Goal: Information Seeking & Learning: Learn about a topic

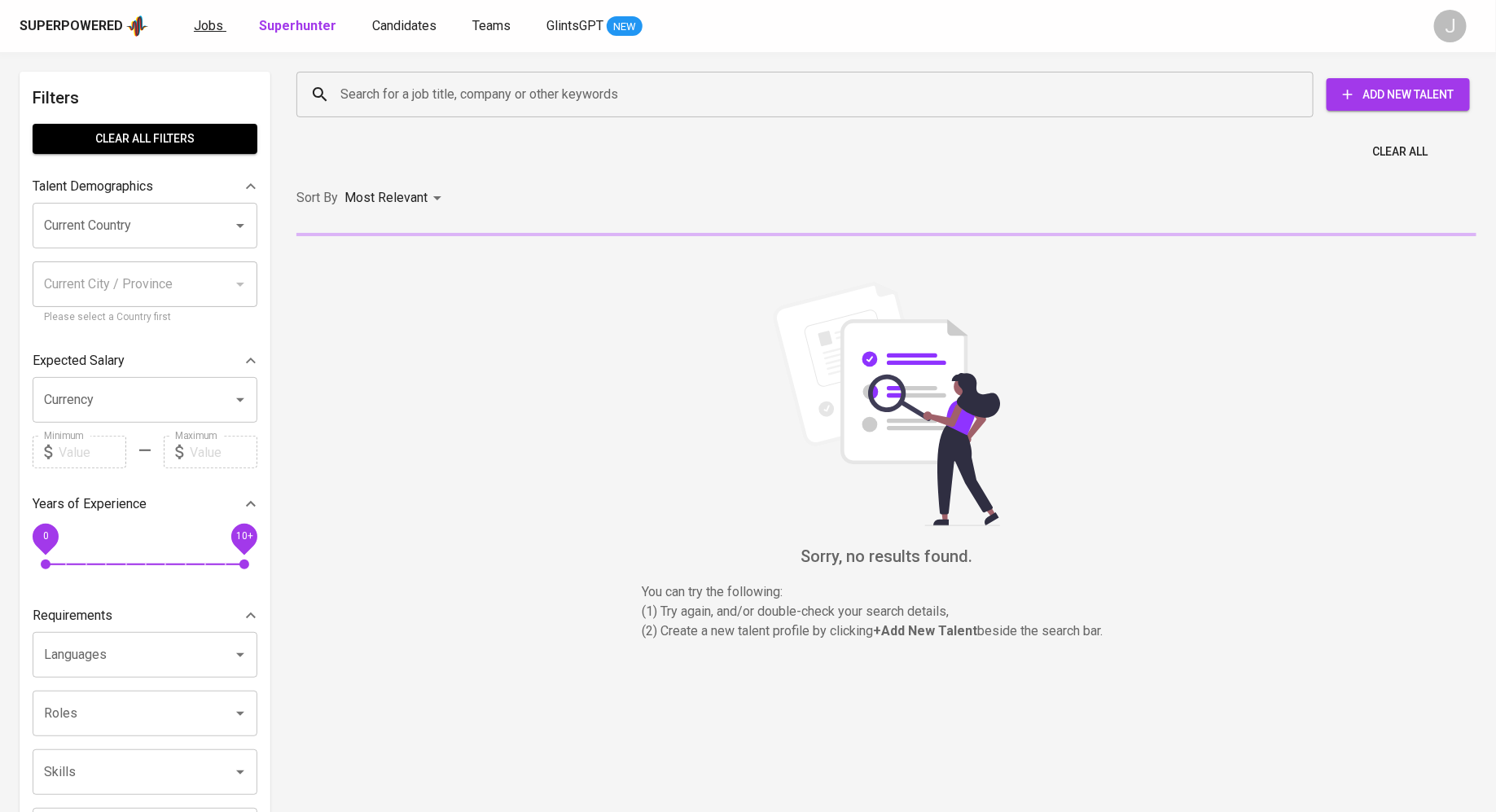
click at [203, 18] on span "Jobs" at bounding box center [209, 26] width 29 height 16
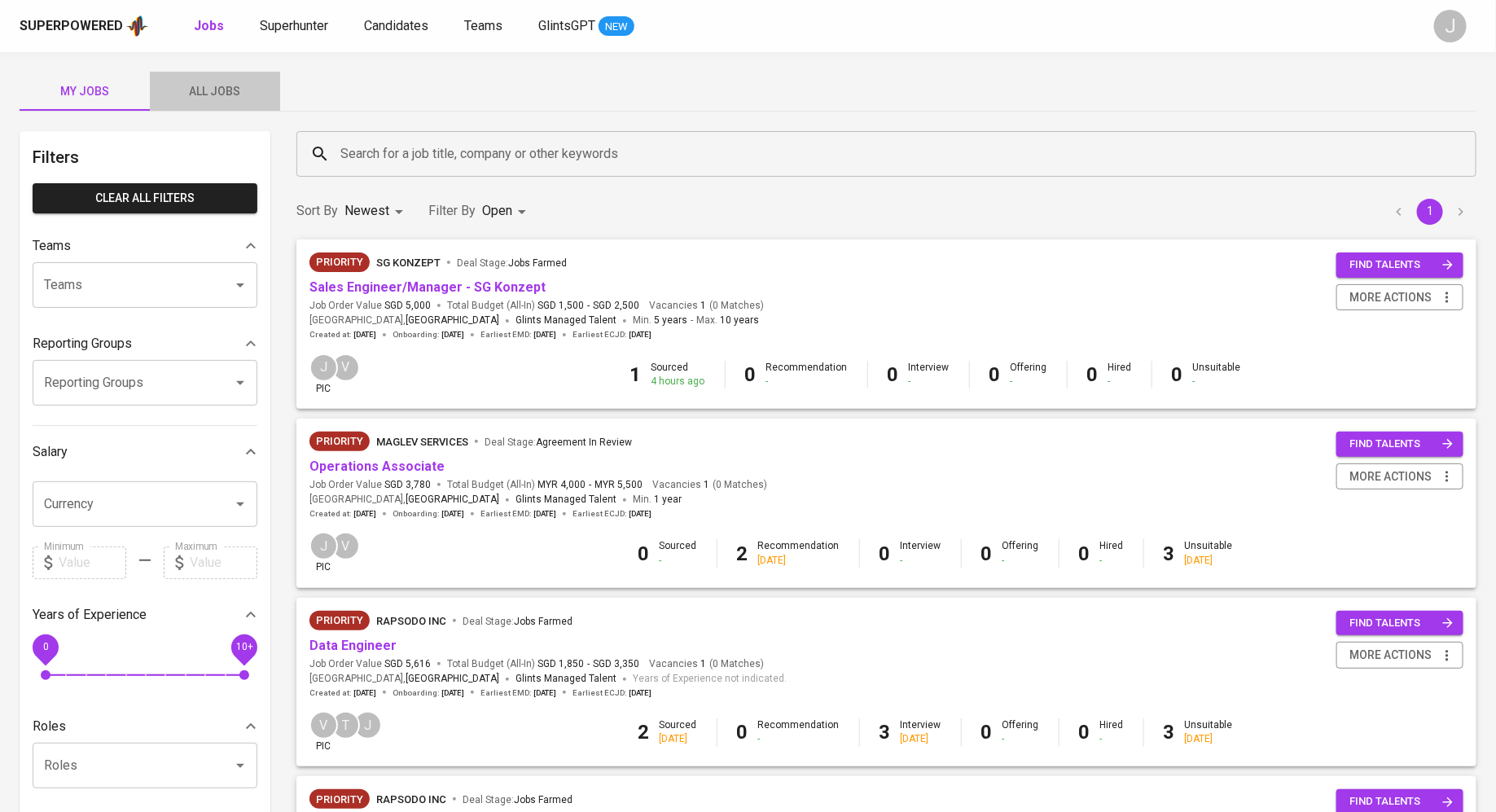
click at [203, 95] on span "All Jobs" at bounding box center [215, 91] width 110 height 21
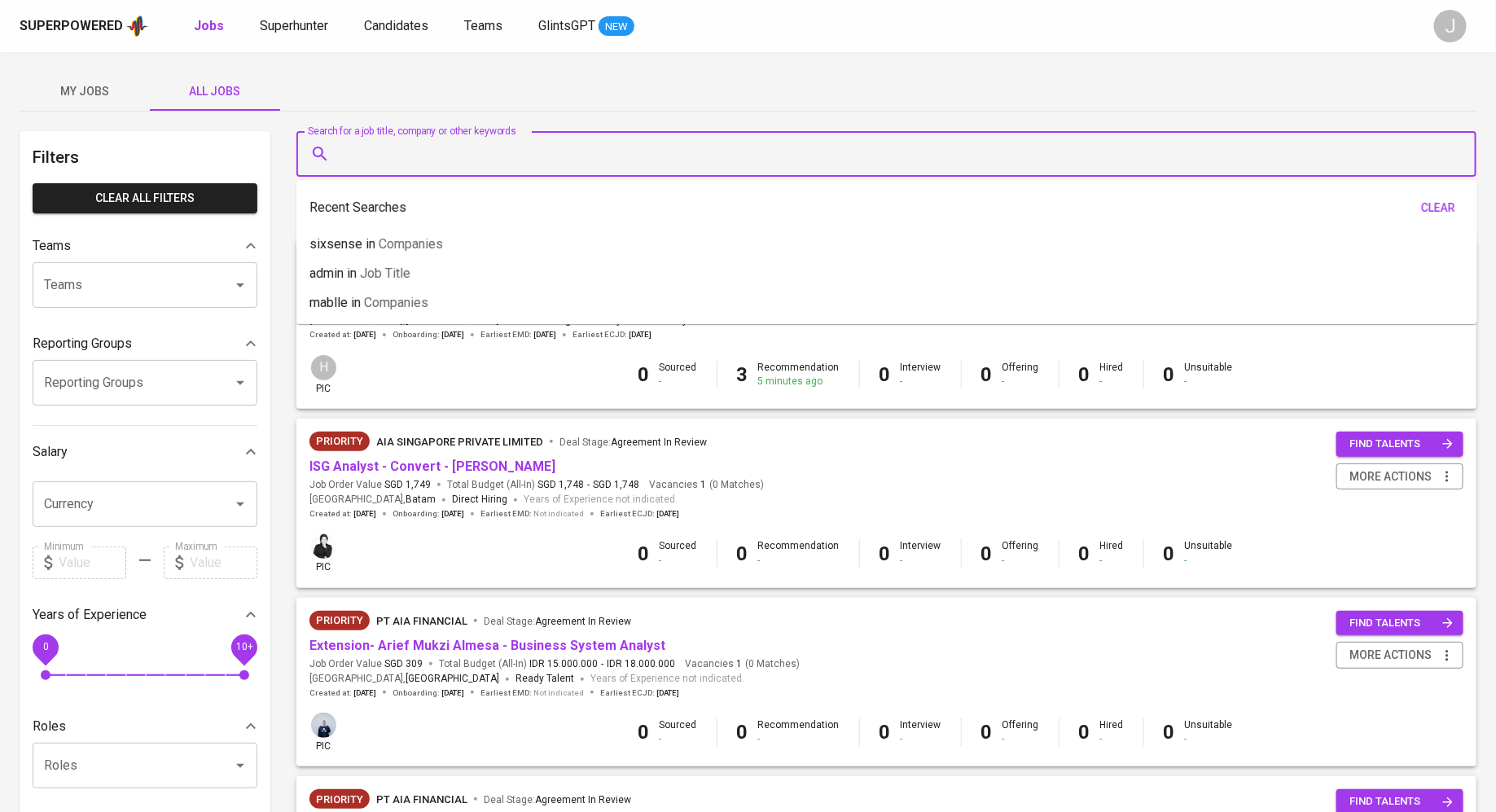
click at [413, 139] on input "Search for a job title, company or other keywords" at bounding box center [891, 154] width 1109 height 31
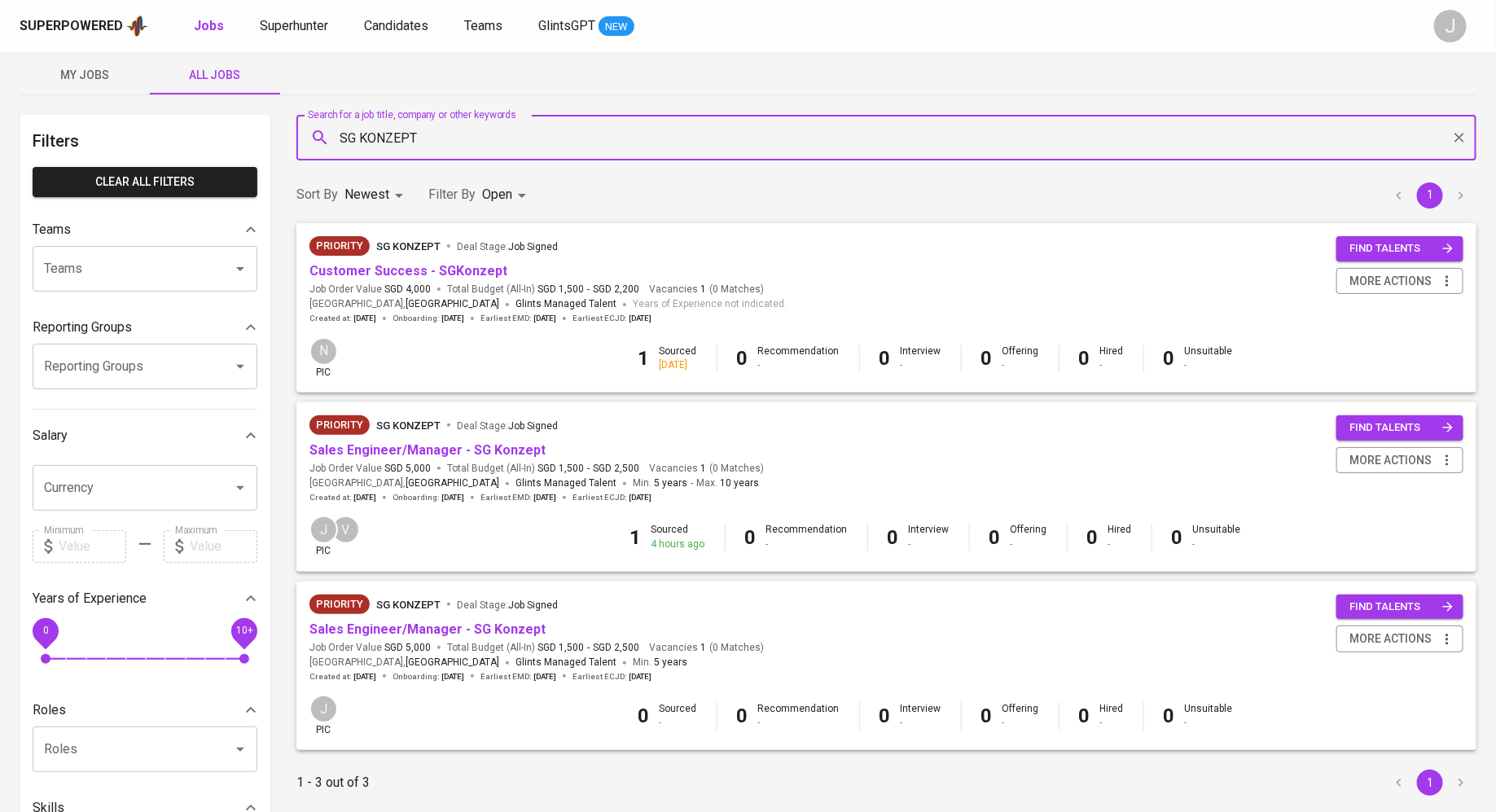
scroll to position [22, 0]
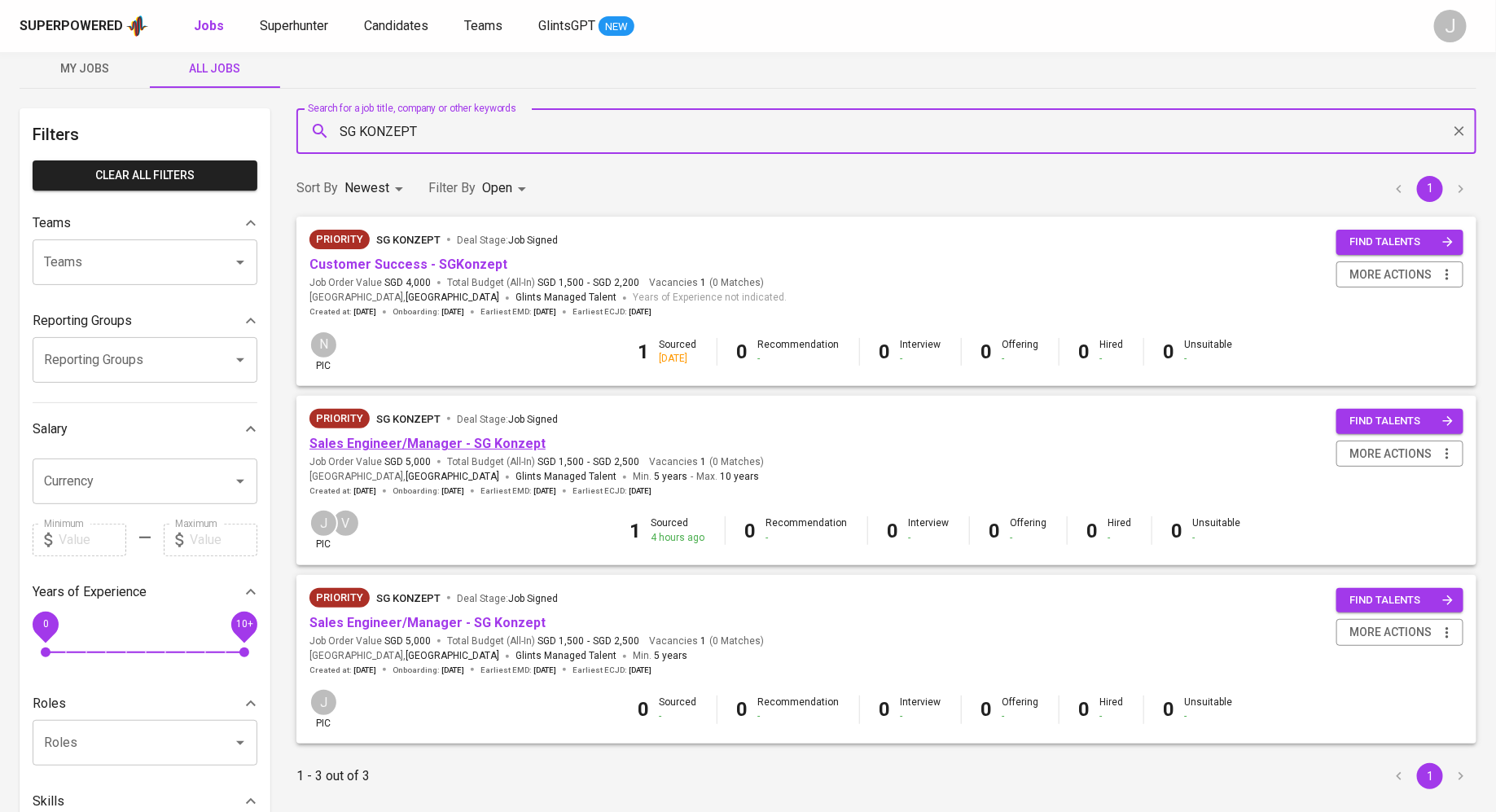
type input "SG KONZEPT"
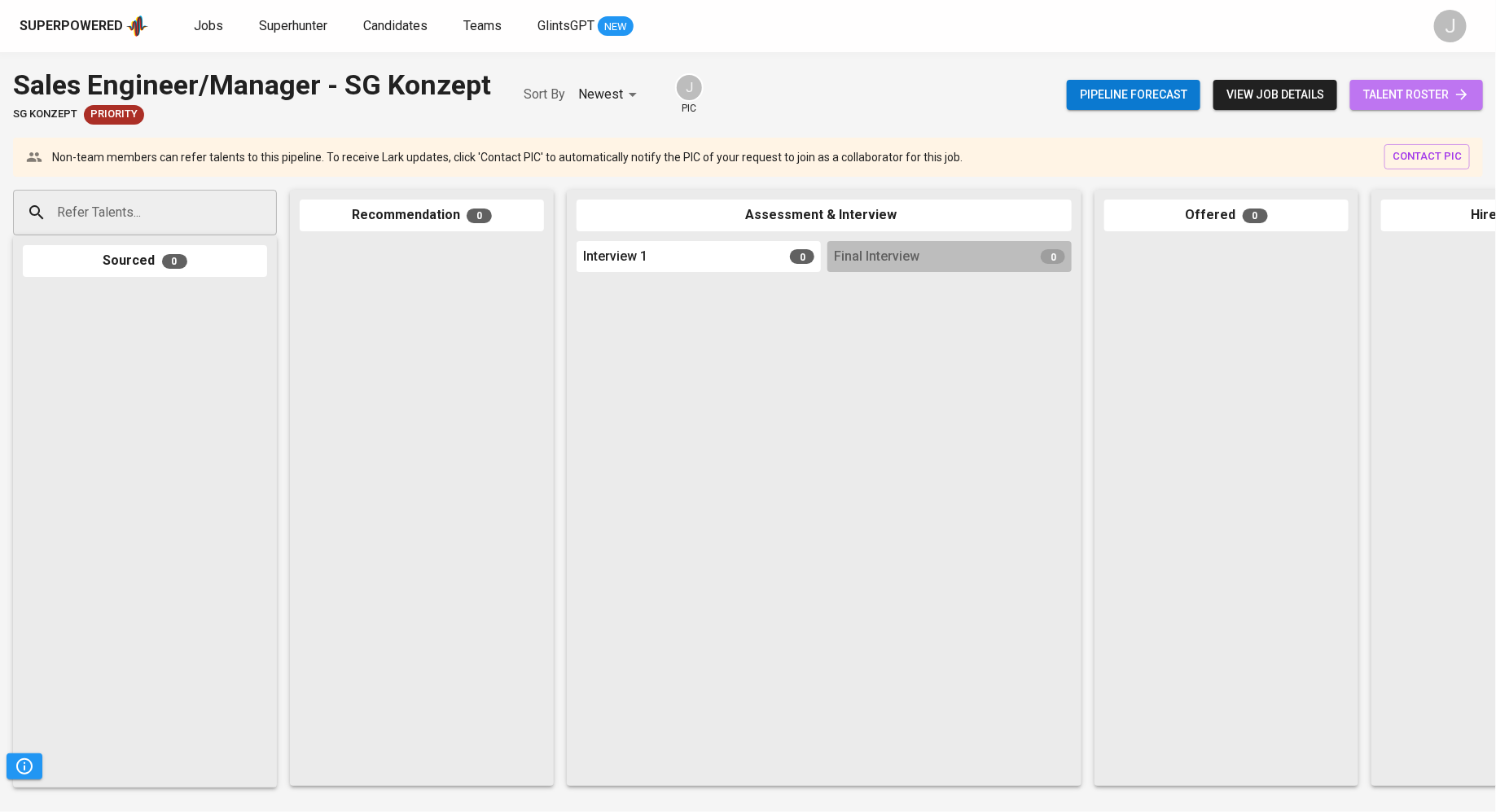
click at [1455, 88] on icon at bounding box center [1462, 94] width 16 height 16
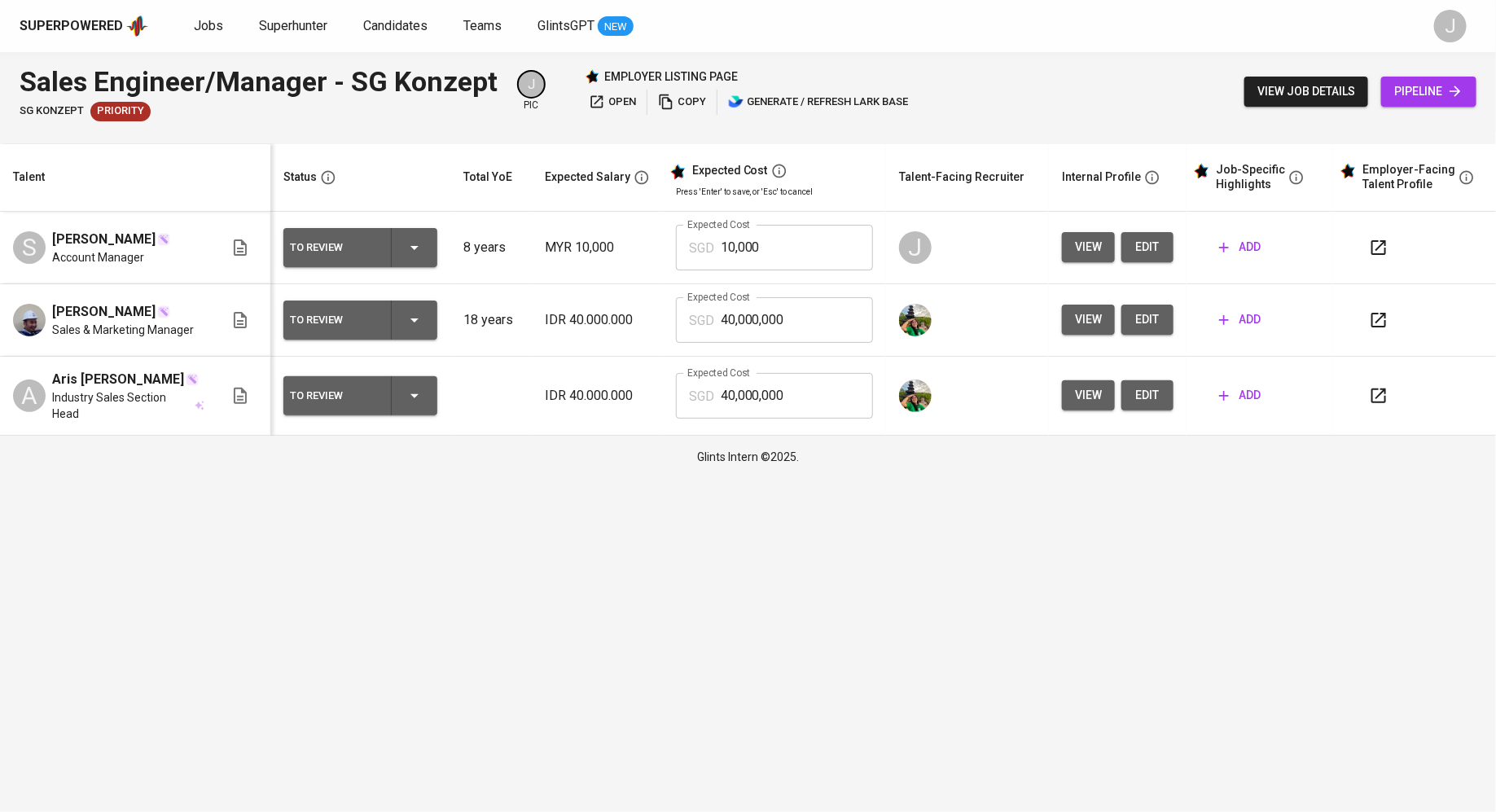
click at [773, 478] on html "Superpowered Jobs Superhunter Candidates Teams GlintsGPT NEW J Sales Engineer/M…" at bounding box center [748, 239] width 1496 height 478
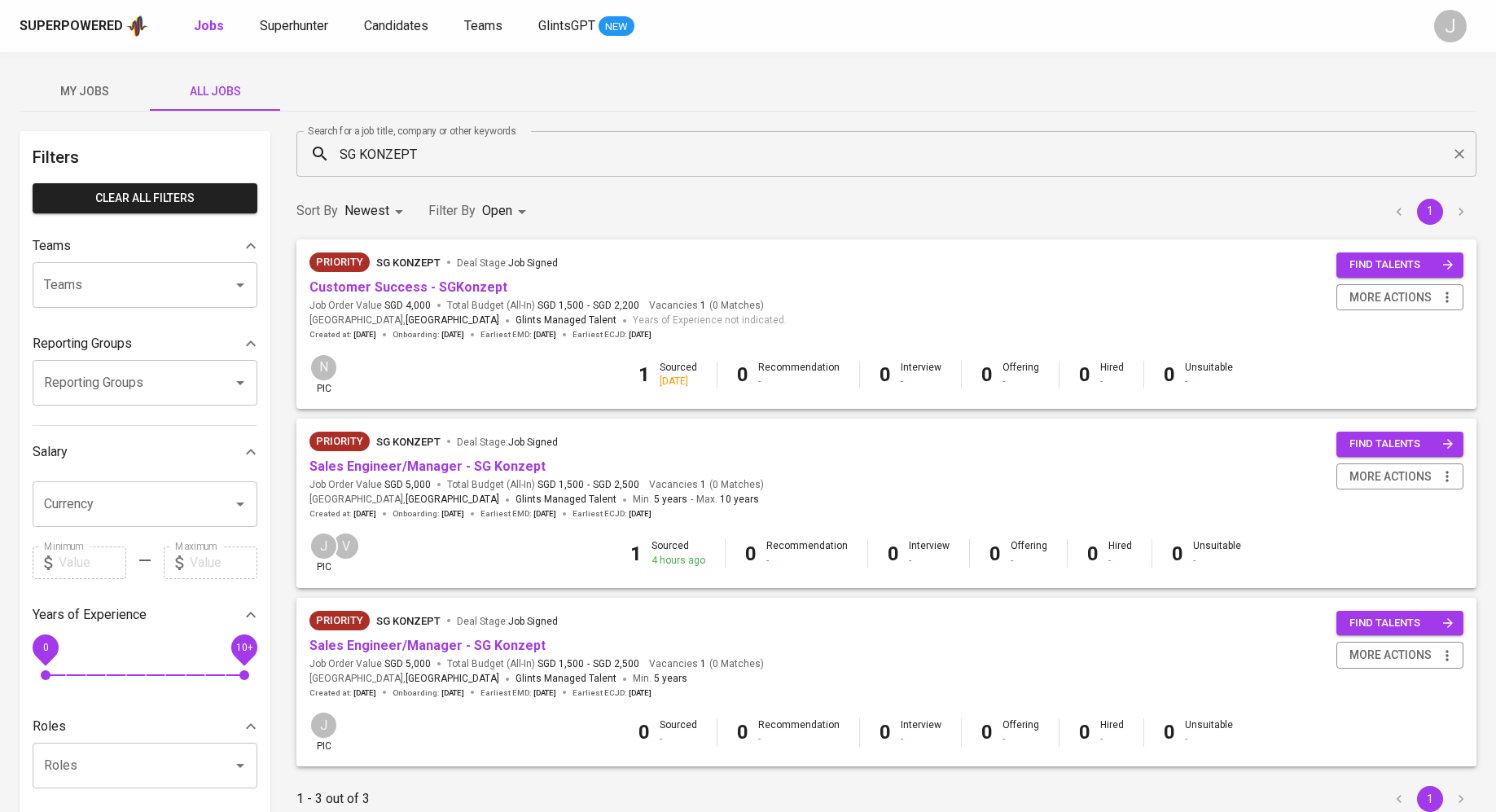
scroll to position [22, 0]
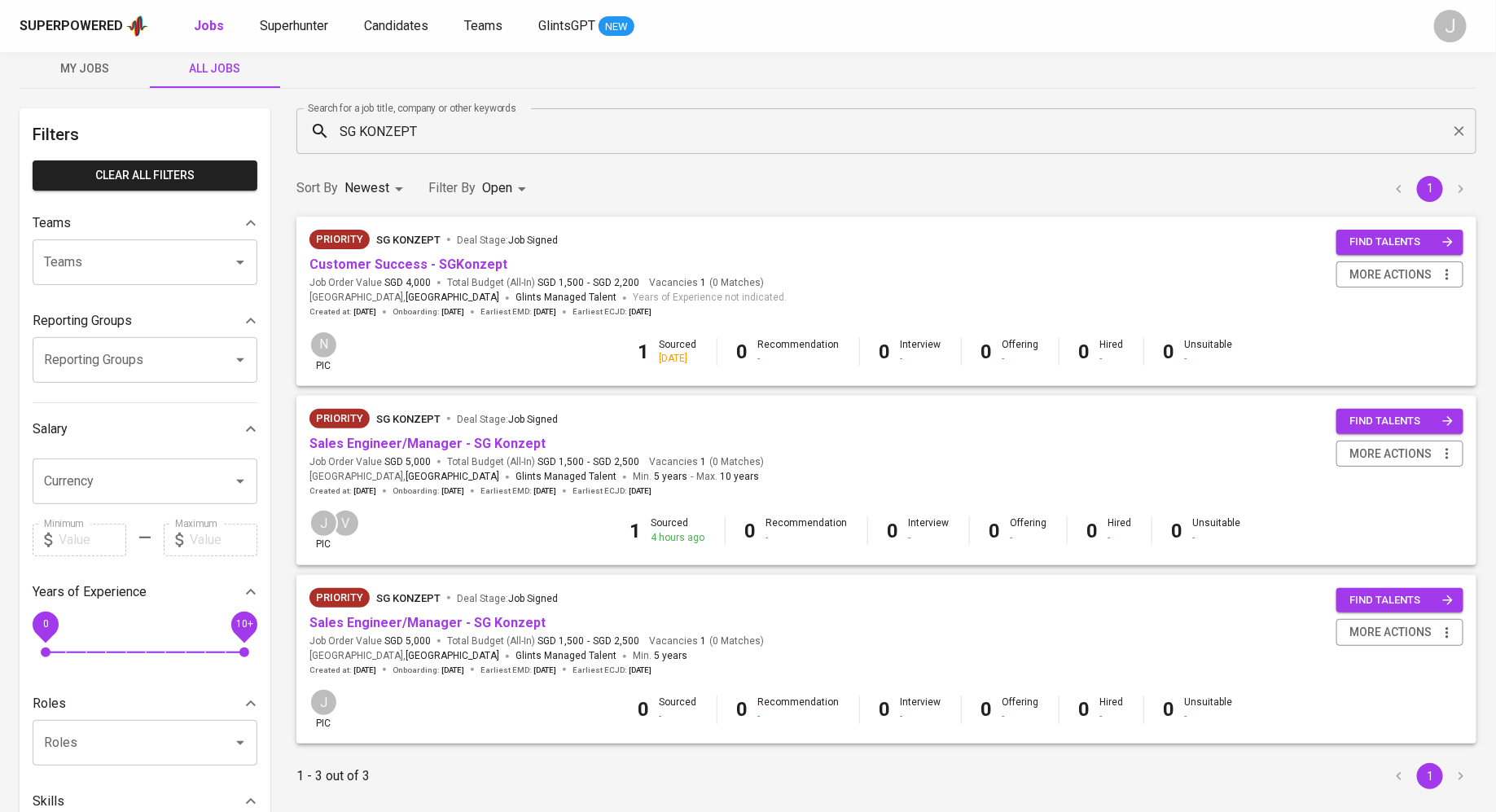
click at [615, 160] on div "Search for a job title, company or other keywords SG KONZEPT Search for a job t…" at bounding box center [886, 131] width 1199 height 66
click at [512, 126] on input "SG KONZEPT" at bounding box center [891, 131] width 1109 height 31
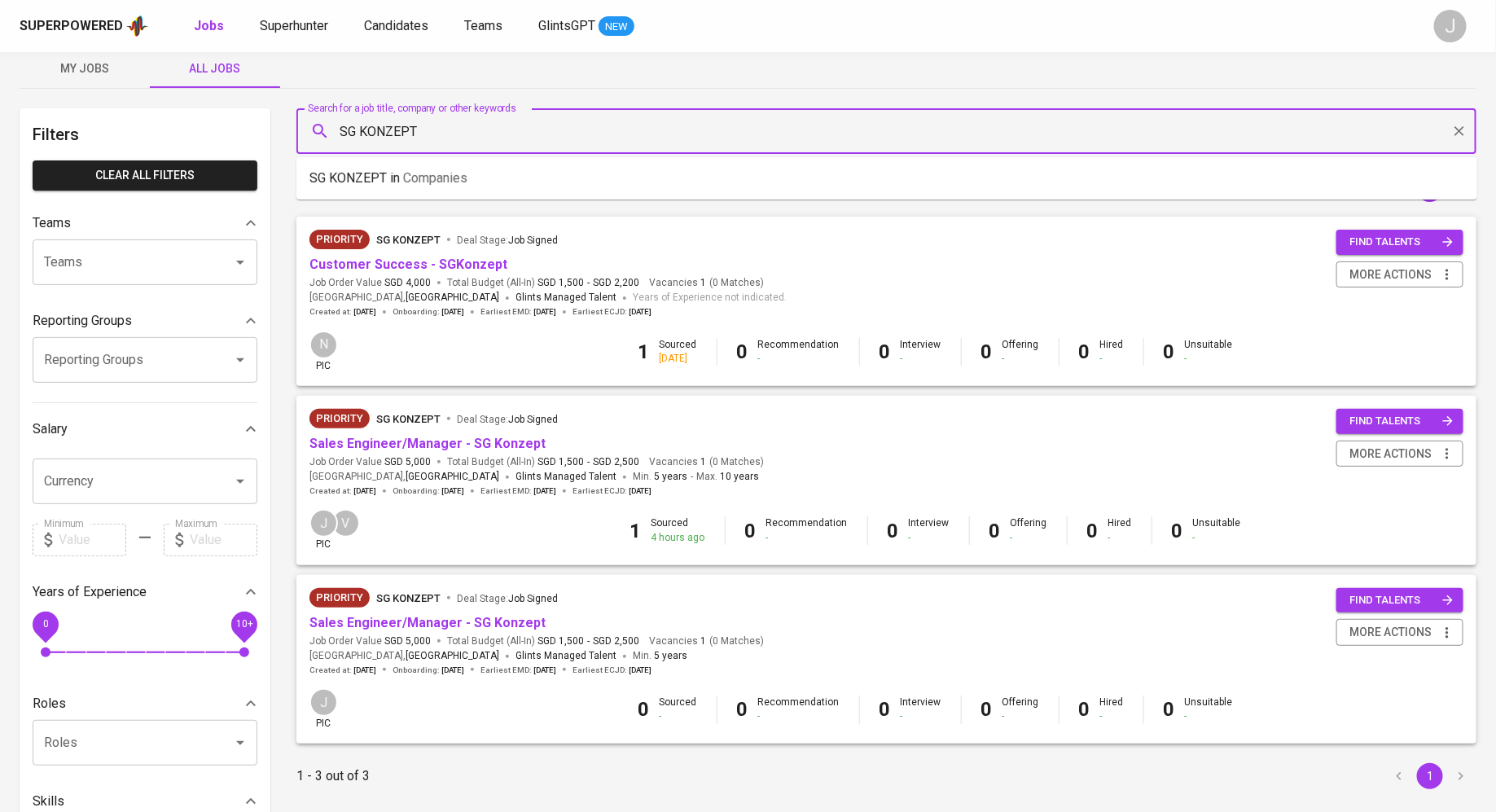
click at [512, 126] on input "SG KONZEPT" at bounding box center [891, 131] width 1109 height 31
click at [491, 442] on link "Sales Engineer/Manager - SG Konzept" at bounding box center [428, 443] width 236 height 16
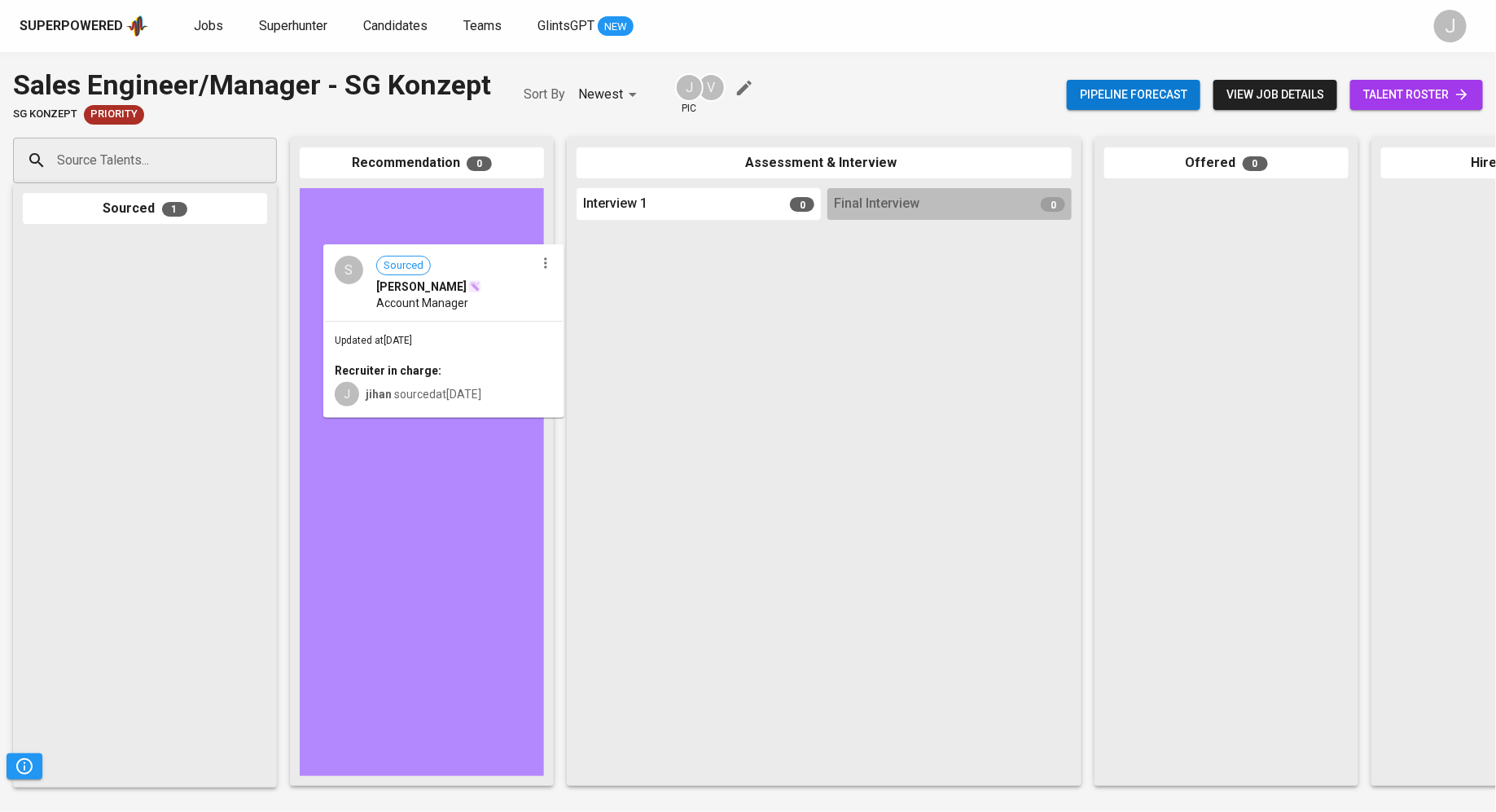
drag, startPoint x: 146, startPoint y: 328, endPoint x: 453, endPoint y: 337, distance: 307.1
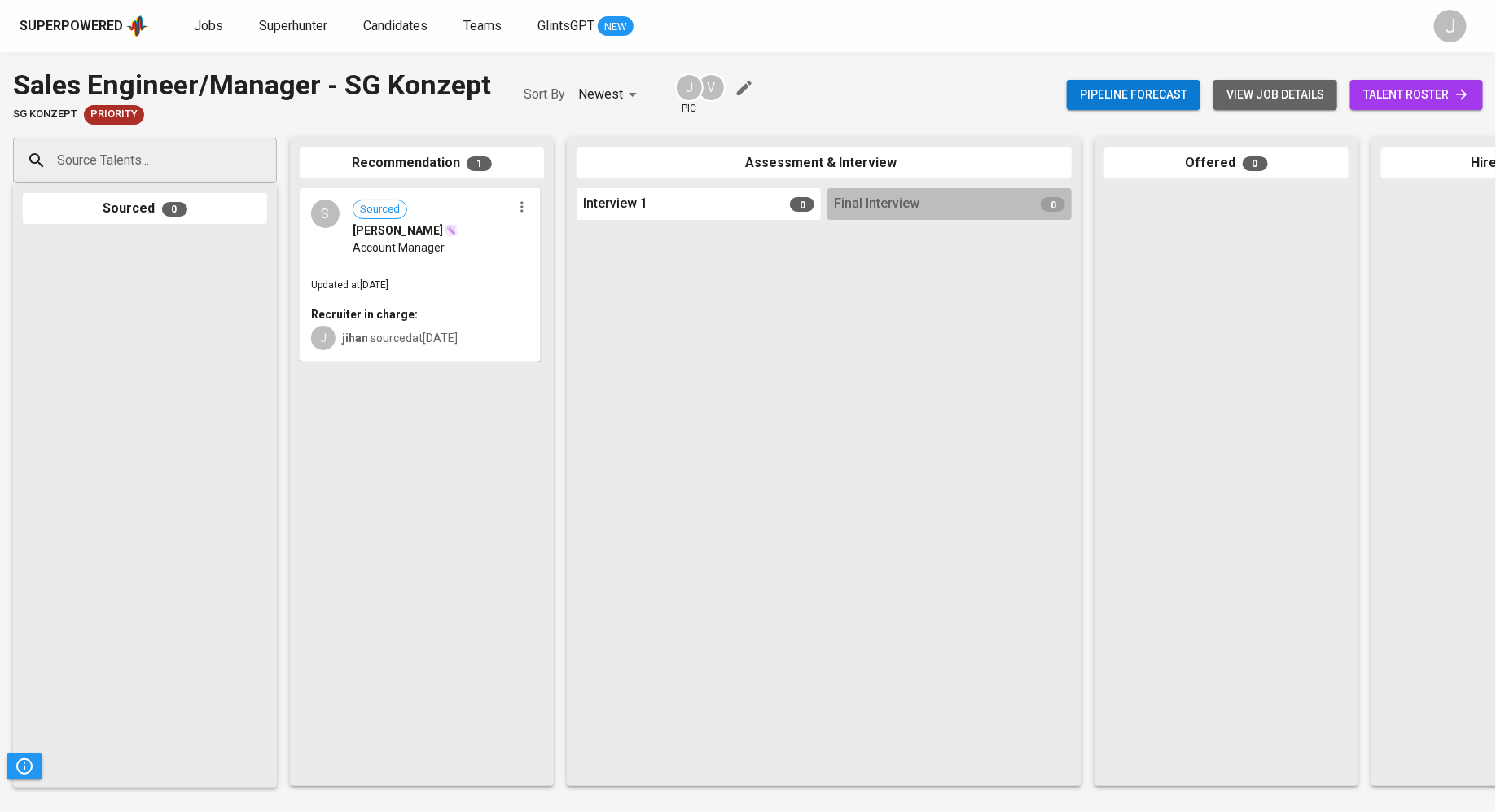
click at [1283, 97] on span "view job details" at bounding box center [1275, 95] width 97 height 21
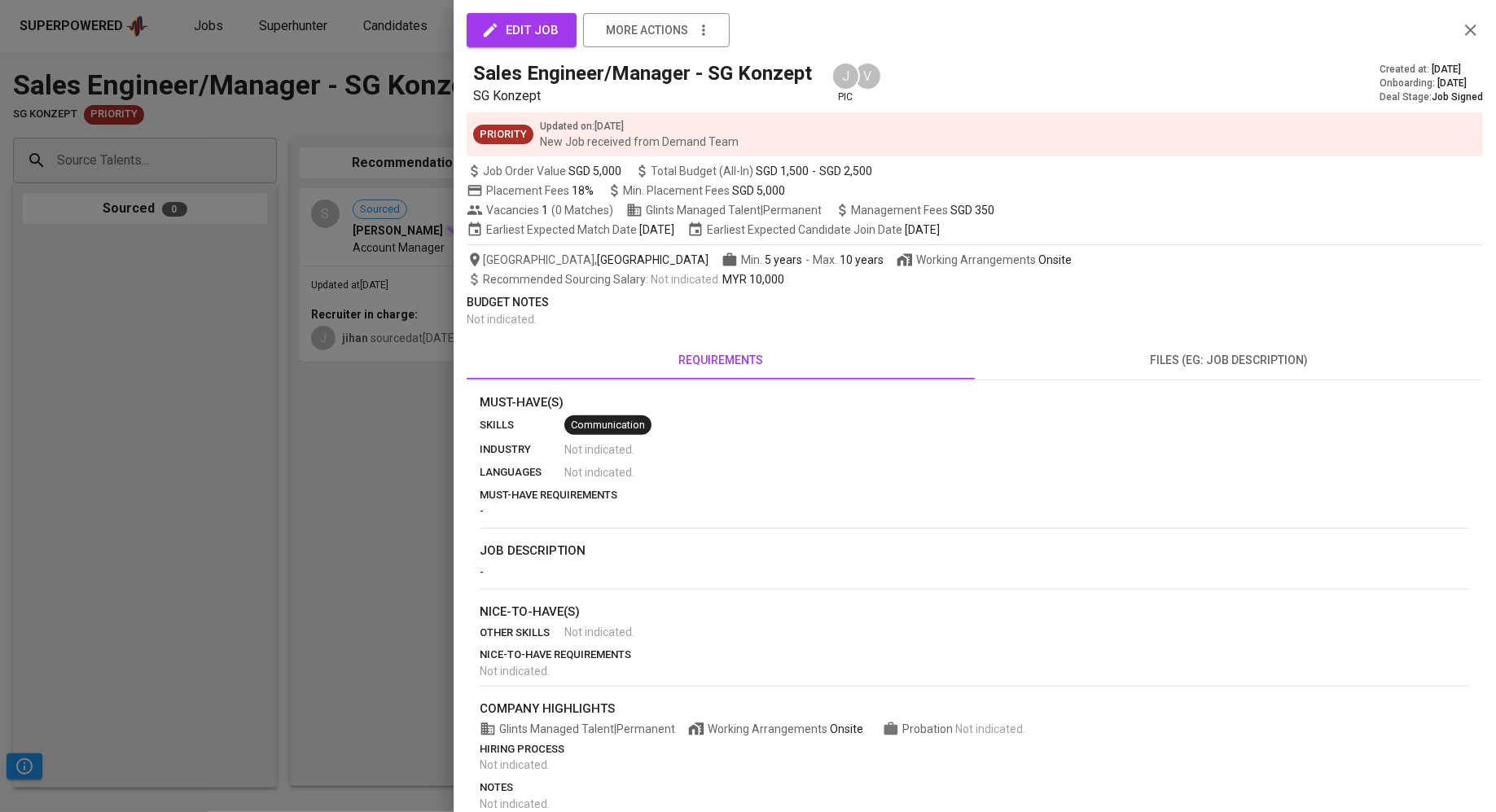
scroll to position [64, 0]
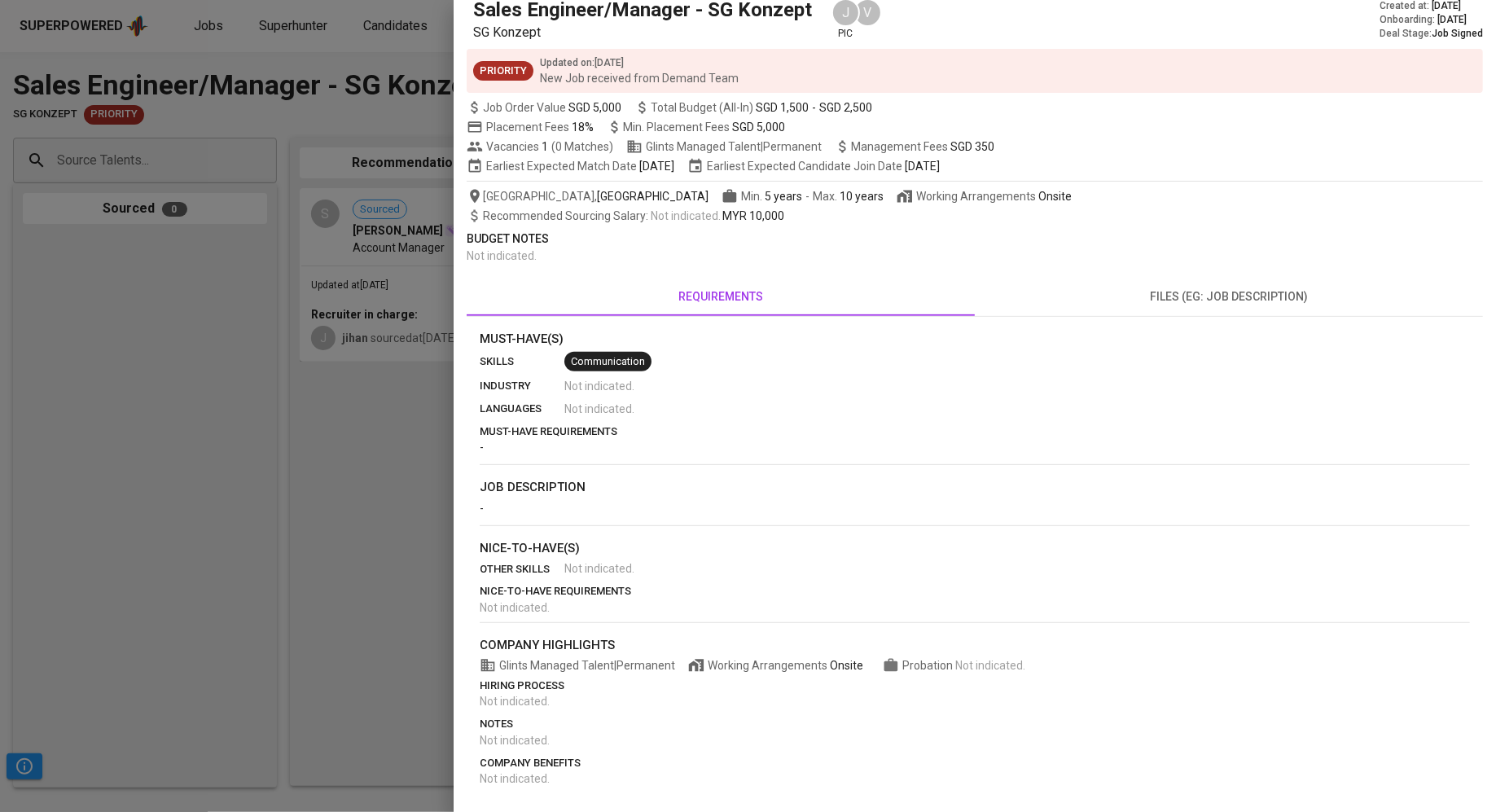
click at [1158, 253] on div "Budget Notes Not indicated ." at bounding box center [974, 247] width 1017 height 34
click at [1178, 291] on span "files (eg: job description)" at bounding box center [1229, 297] width 489 height 21
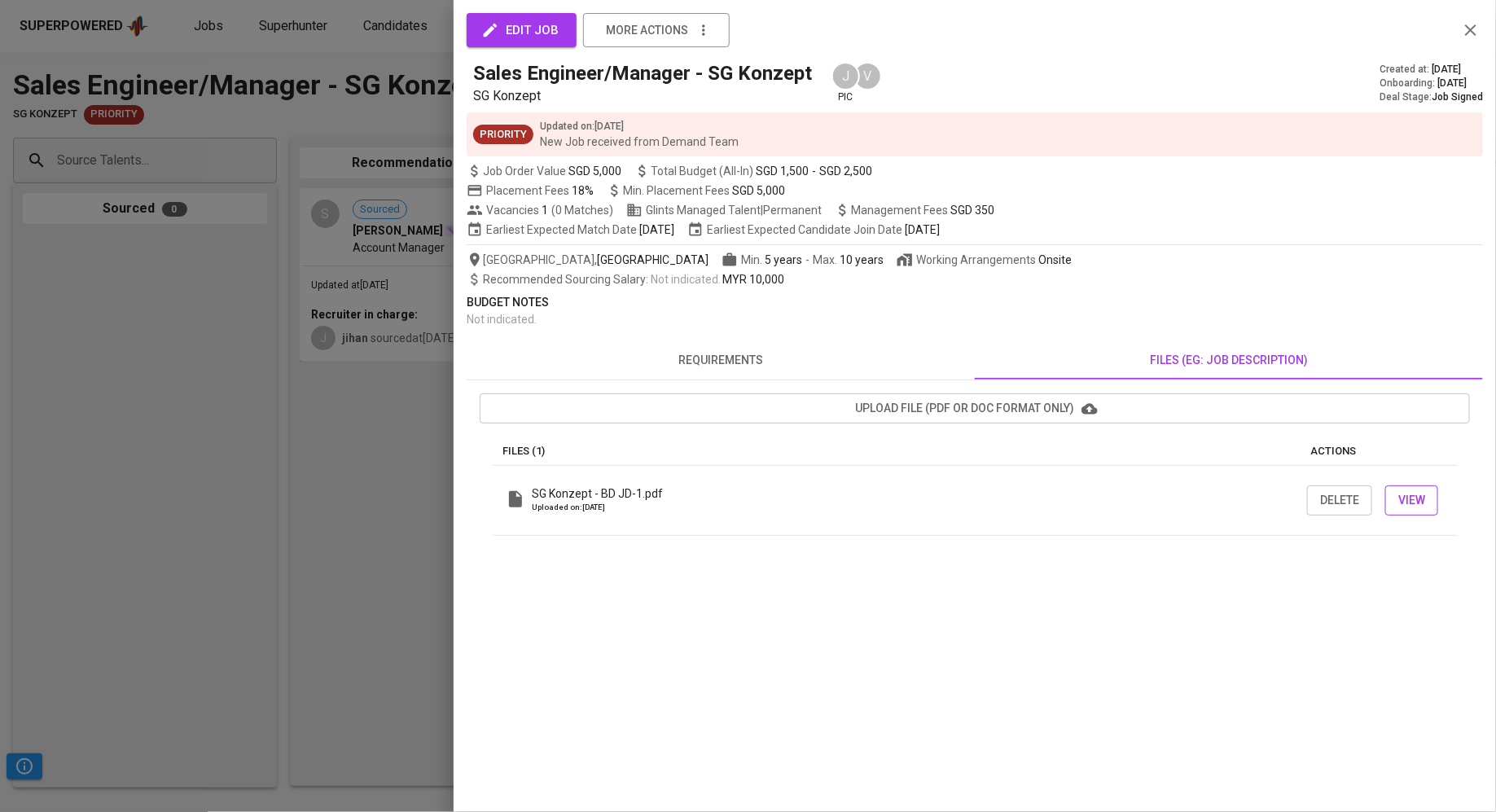
click at [1424, 500] on span "View" at bounding box center [1411, 501] width 27 height 21
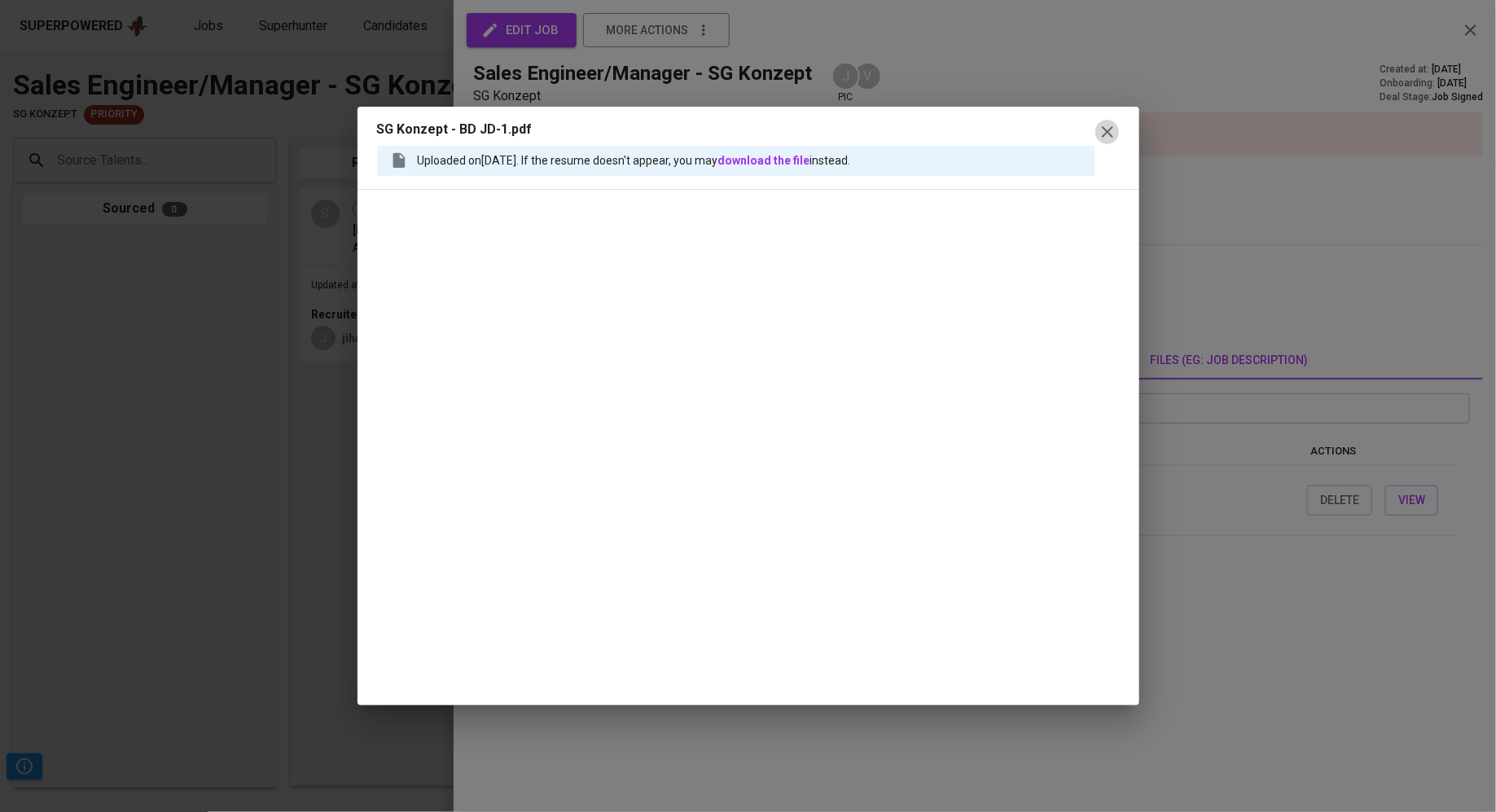
click at [1111, 136] on icon "button" at bounding box center [1107, 131] width 11 height 11
